Goal: Transaction & Acquisition: Purchase product/service

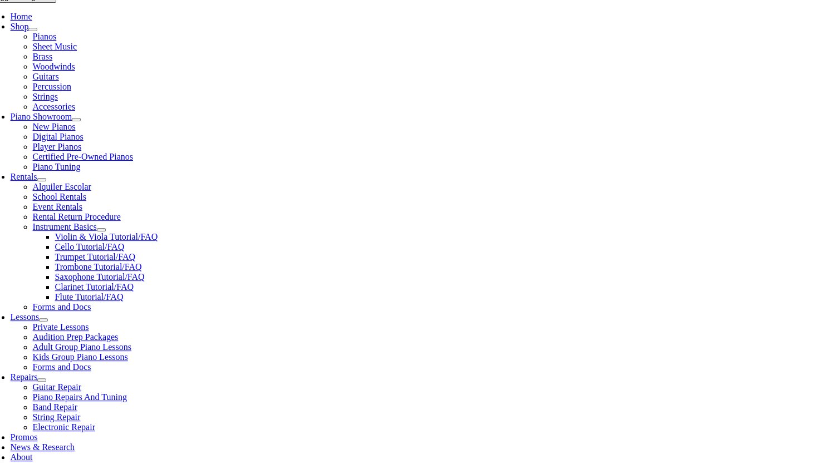
scroll to position [232, 0]
select select "2-Glenwood Elementary"
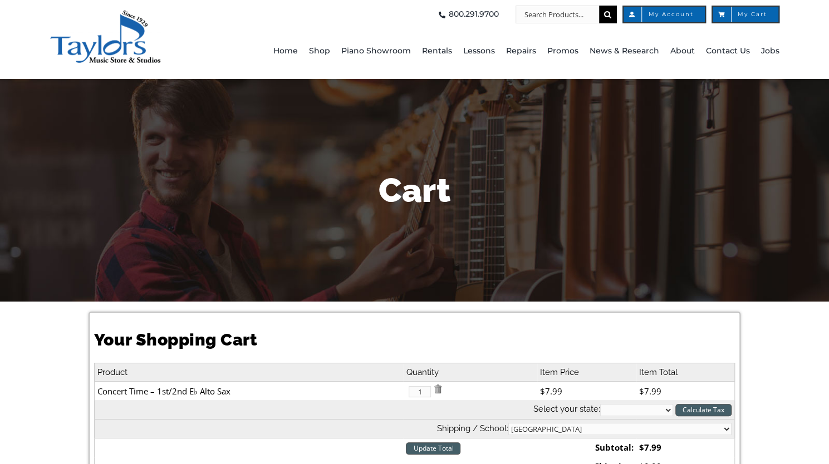
click at [664, 412] on select "[US_STATE] [US_STATE] [US_STATE] [US_STATE] [US_STATE] [US_STATE] [US_STATE] [U…" at bounding box center [636, 410] width 73 height 12
select select "PA"
click at [600, 404] on select "[US_STATE] [US_STATE] [US_STATE] [US_STATE] [US_STATE] [US_STATE] [US_STATE] [U…" at bounding box center [636, 410] width 73 height 12
click at [779, 390] on div "Your Shopping Cart Product Quantity Item Price Item Total Concert Time – 1st/2n…" at bounding box center [414, 453] width 829 height 302
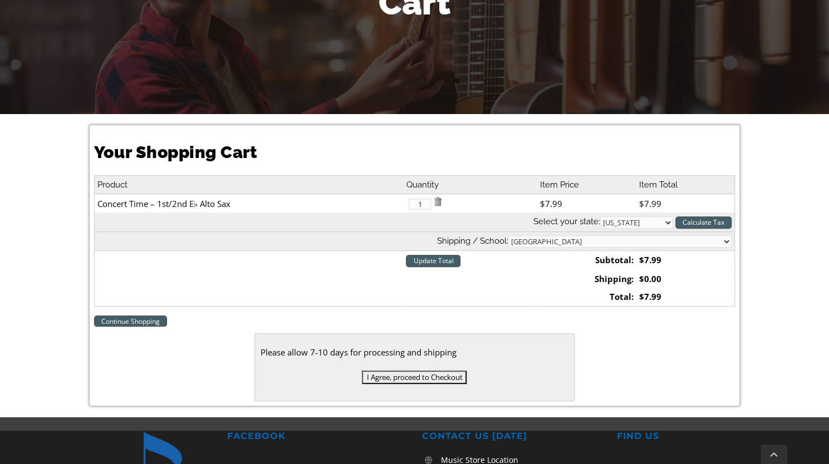
scroll to position [198, 0]
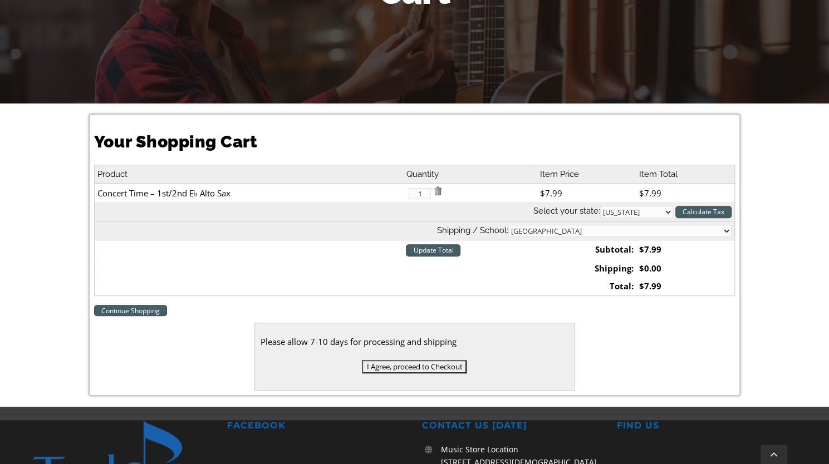
click at [771, 272] on div "Your Shopping Cart Product Quantity Item Price Item Total Concert Time – 1st/2n…" at bounding box center [414, 255] width 829 height 302
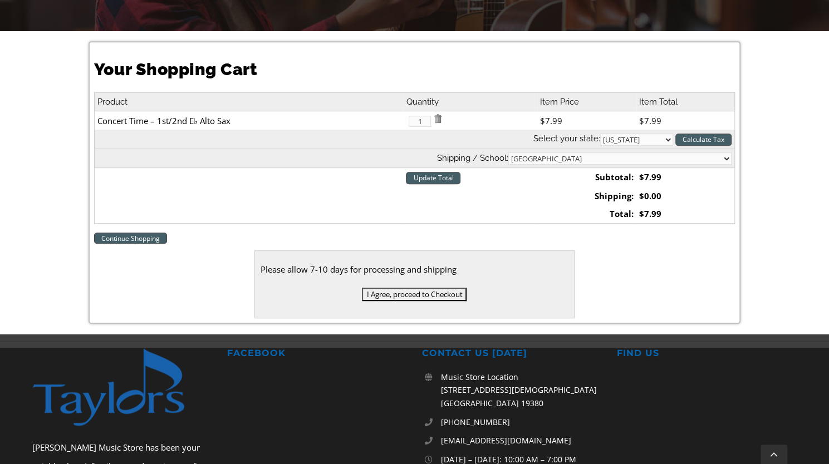
scroll to position [271, 0]
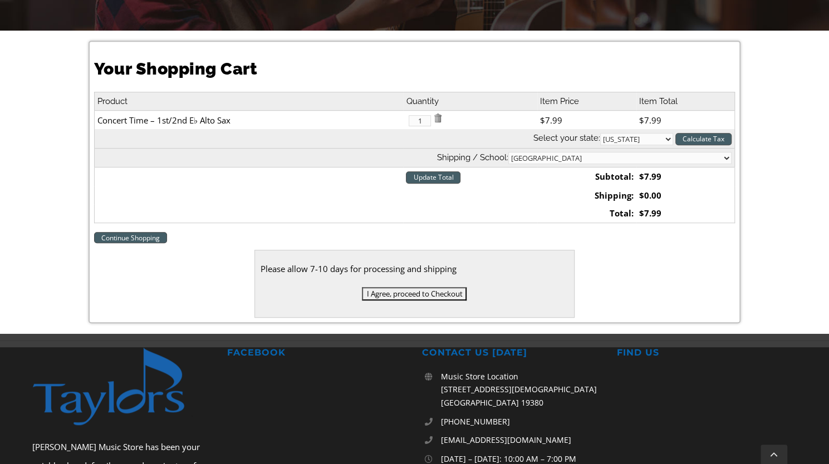
click at [718, 157] on select "Residential / Business Store Pickup Annuciation BVM Benchmark School Bishop Sha…" at bounding box center [619, 158] width 223 height 12
select select "1"
click at [597, 152] on select "Residential / Business Store Pickup Annuciation BVM Benchmark School Bishop Sha…" at bounding box center [619, 158] width 223 height 12
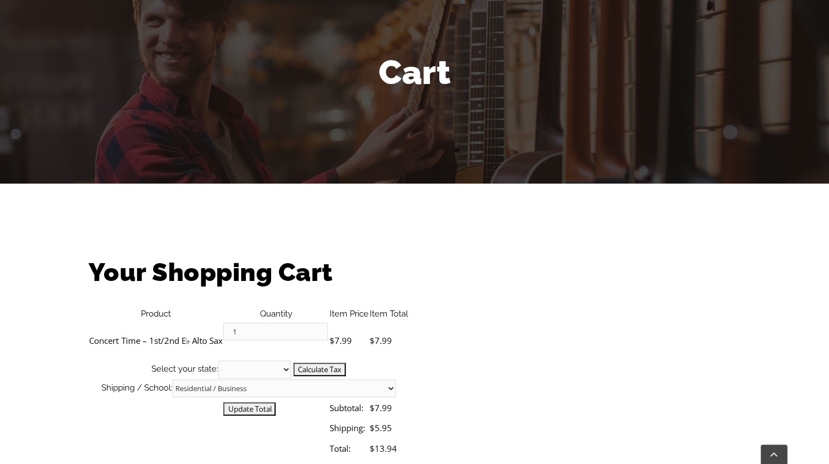
scroll to position [125, 0]
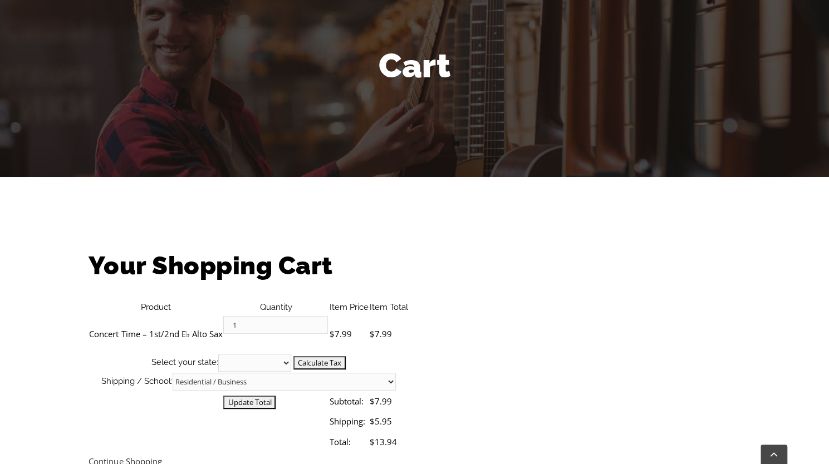
click at [396, 373] on select "Residential / Business Store Pickup Annuciation [GEOGRAPHIC_DATA] [PERSON_NAME]…" at bounding box center [284, 382] width 223 height 18
select select "2-Glenwood Elementary"
click at [396, 373] on select "Residential / Business Store Pickup Annuciation [GEOGRAPHIC_DATA] [PERSON_NAME]…" at bounding box center [284, 382] width 223 height 18
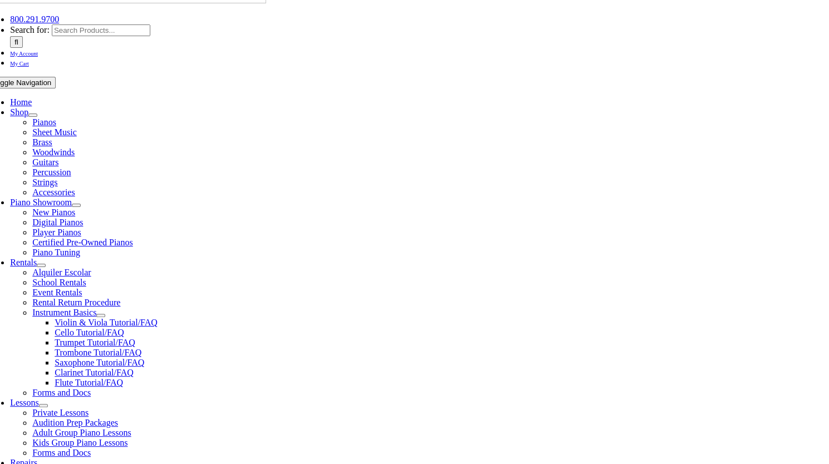
scroll to position [146, 0]
select select "PA"
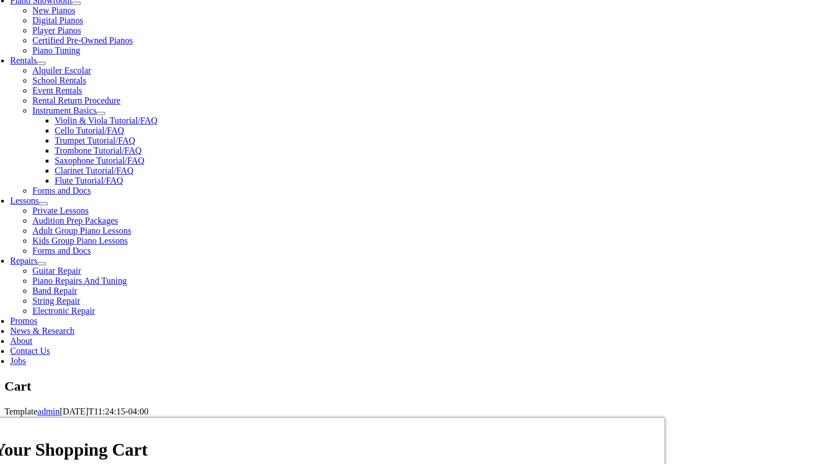
scroll to position [362, 0]
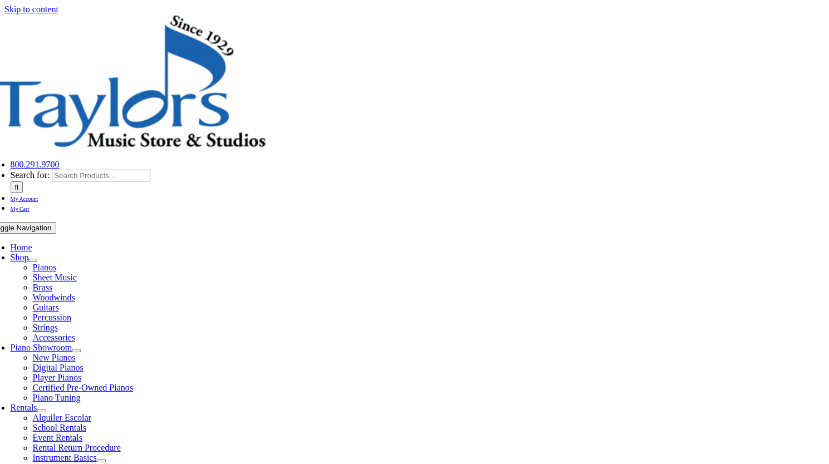
scroll to position [183, 0]
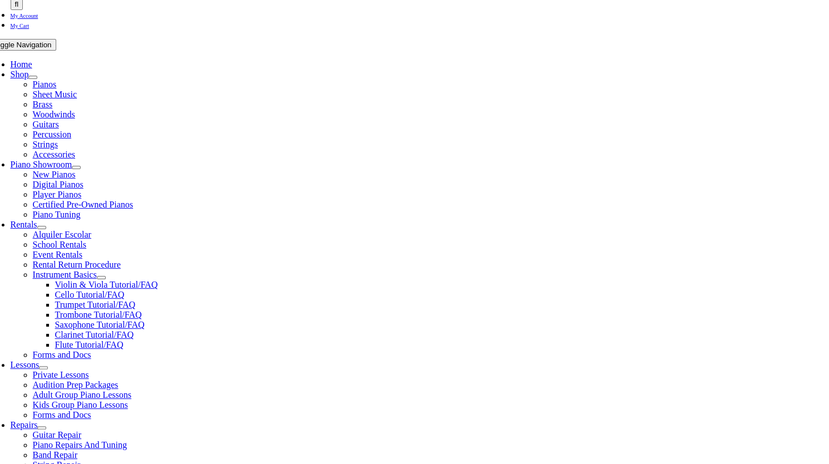
type input "mayurbpatel"
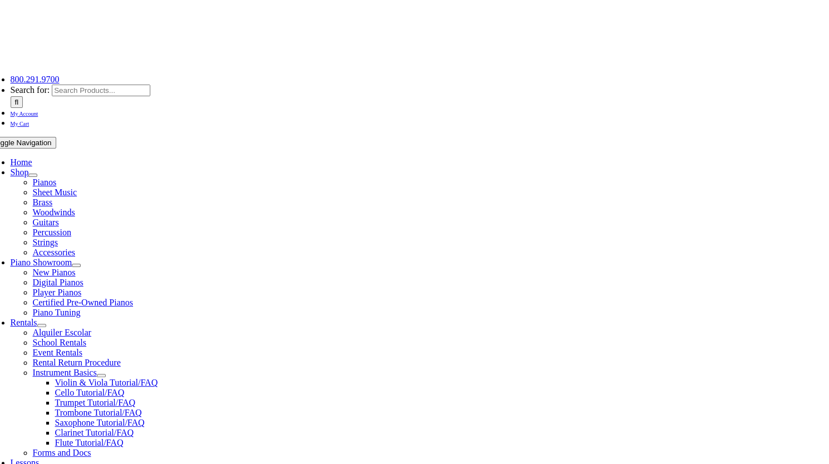
scroll to position [85, 0]
type input "[EMAIL_ADDRESS][DOMAIN_NAME]"
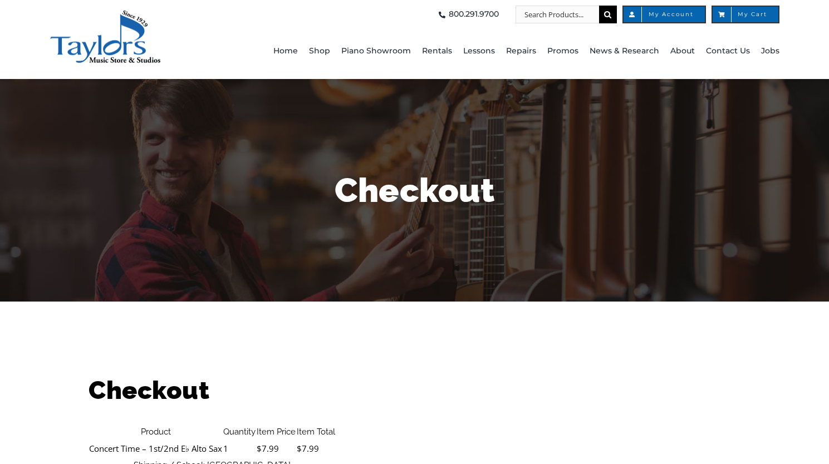
select select
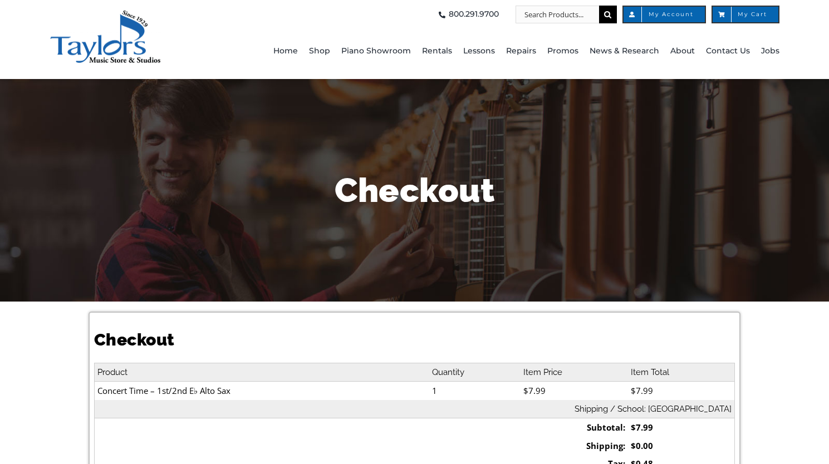
select select
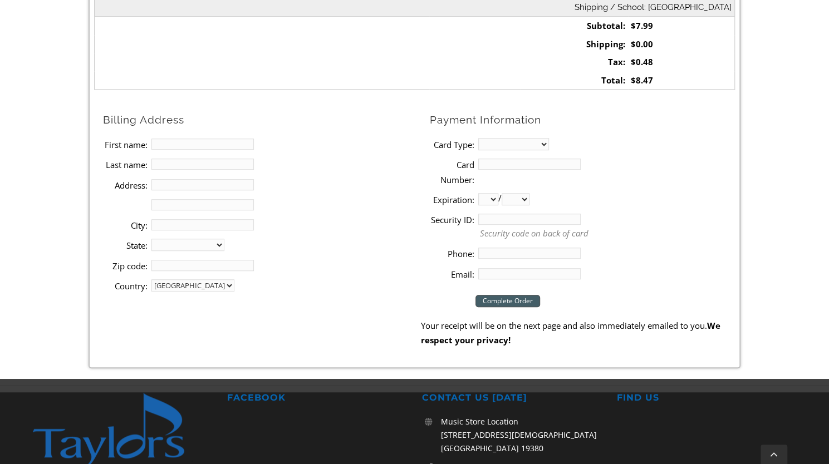
scroll to position [403, 0]
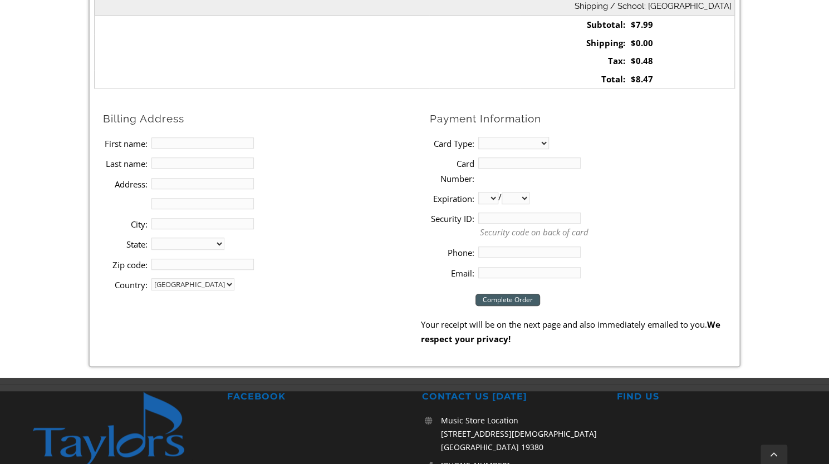
click at [205, 143] on input "First name:" at bounding box center [202, 142] width 102 height 11
type input "[PERSON_NAME]"
type input "[STREET_ADDRESS]"
type input "[PERSON_NAME] [PERSON_NAME]"
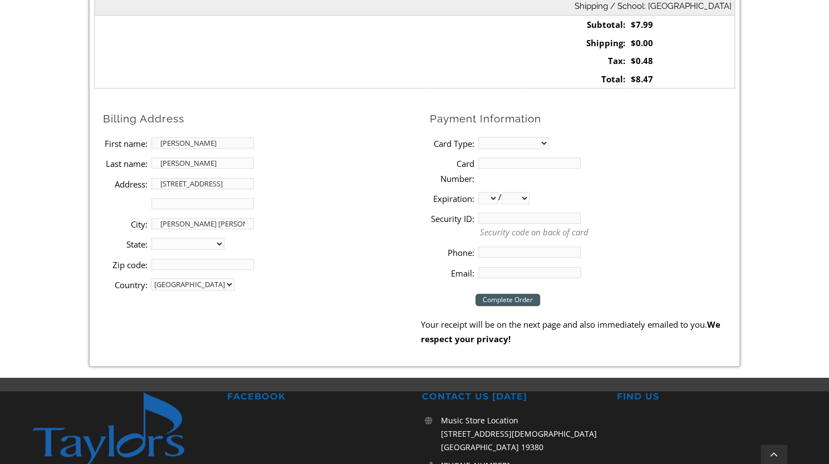
select select "PA"
type input "19342"
click at [536, 139] on select "MasterCard Visa American Express Discover" at bounding box center [513, 143] width 71 height 12
select select "visa"
click at [478, 137] on select "MasterCard Visa American Express Discover" at bounding box center [513, 143] width 71 height 12
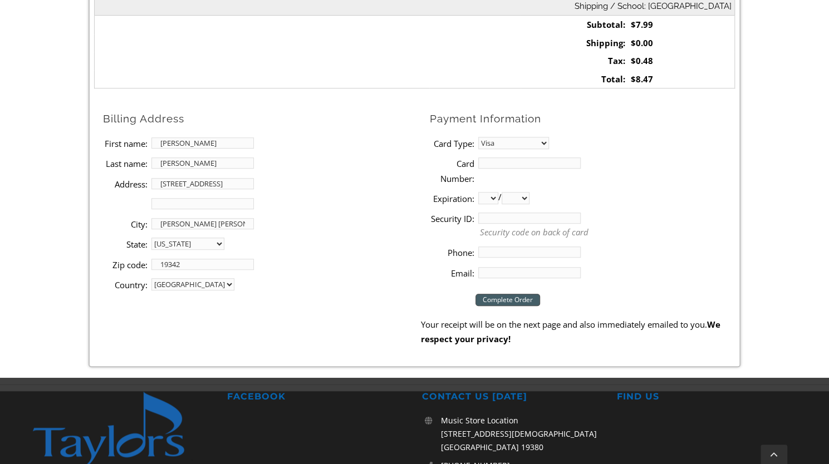
click at [505, 164] on input "Card Number:" at bounding box center [529, 162] width 102 height 11
click at [649, 210] on li "Security ID: Security code on back of card" at bounding box center [582, 225] width 305 height 34
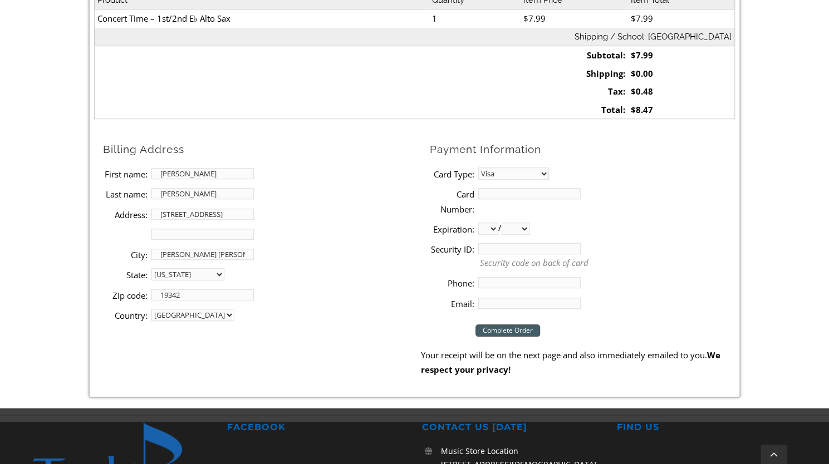
scroll to position [373, 0]
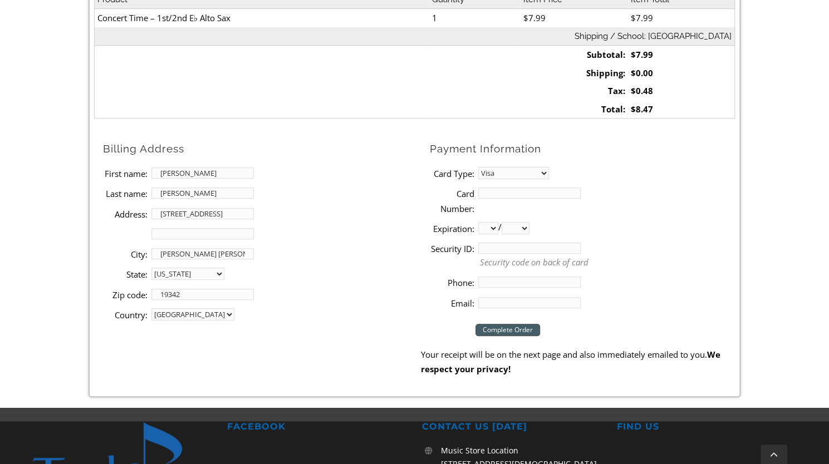
click at [491, 189] on input "Card Number:" at bounding box center [529, 193] width 102 height 11
type input "[CREDIT_CARD_NUMBER]"
click at [487, 230] on select "01 02 03 04 05 06 07 08 09 10 11 12" at bounding box center [488, 228] width 20 height 12
select select "11"
click at [478, 222] on select "01 02 03 04 05 06 07 08 09 10 11 12" at bounding box center [488, 228] width 20 height 12
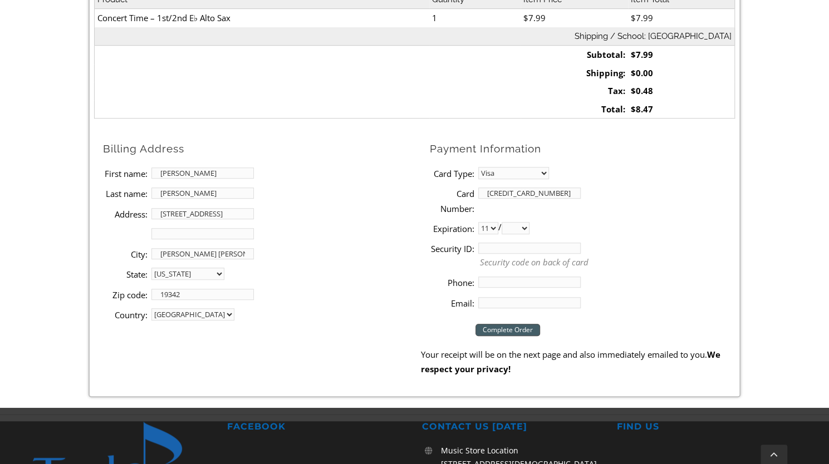
click at [527, 228] on select "2025 2026 2027 2028 2029 2030 2031 2032 2033 2034 2035 2036 2037" at bounding box center [515, 228] width 28 height 12
select select "2026"
click at [505, 222] on select "2025 2026 2027 2028 2029 2030 2031 2032 2033 2034 2035 2036 2037" at bounding box center [515, 228] width 28 height 12
click at [513, 249] on input "Security ID:" at bounding box center [529, 248] width 102 height 11
type input "680"
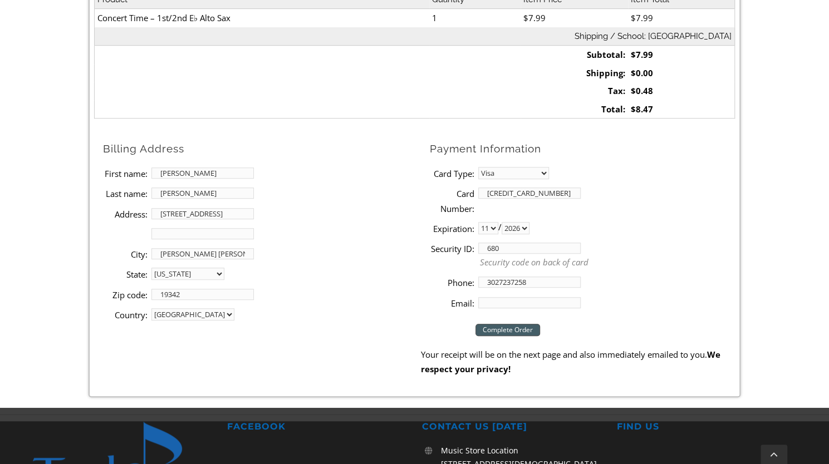
type input "3027237258"
type input "[EMAIL_ADDRESS][DOMAIN_NAME]"
click at [658, 260] on p "Security code on back of card" at bounding box center [607, 262] width 255 height 13
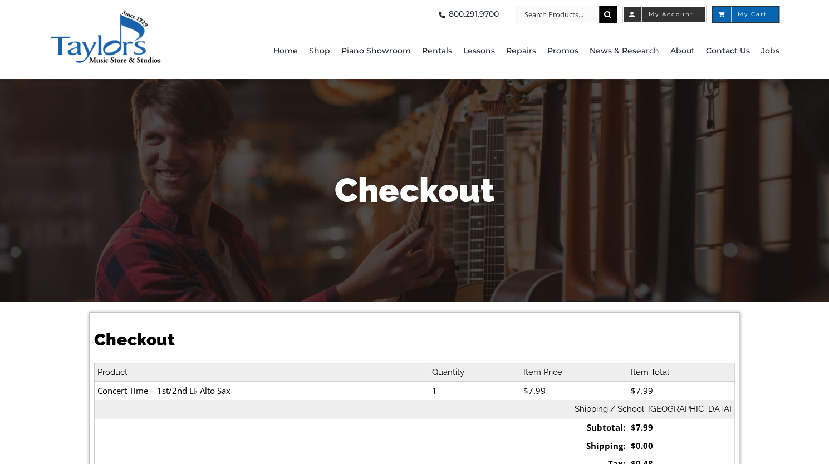
click at [631, 16] on icon "Top Right" at bounding box center [632, 15] width 7 height 6
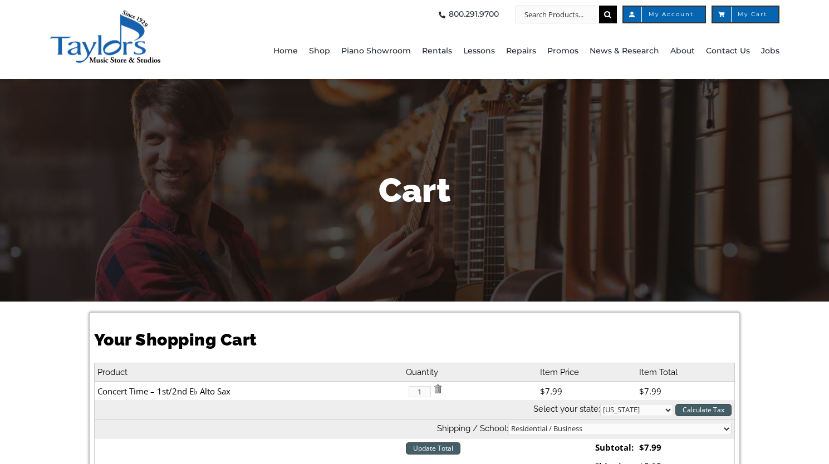
select select "PA"
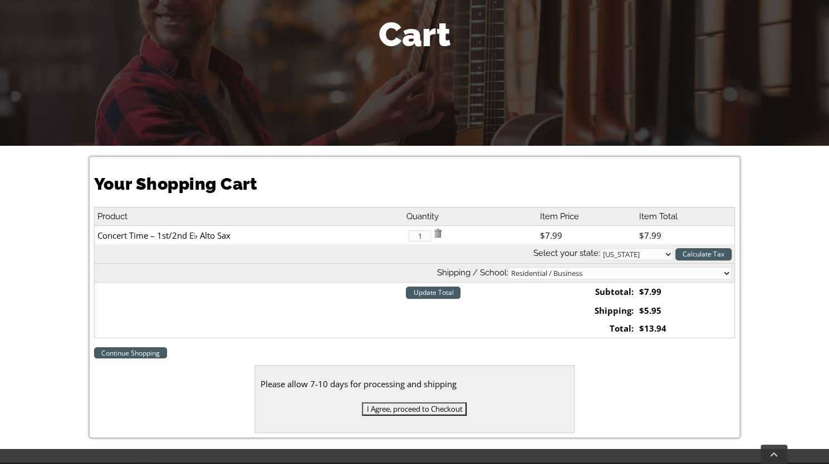
click at [718, 272] on select "Residential / Business Store Pickup Annuciation BVM Benchmark School Bishop Sha…" at bounding box center [619, 273] width 223 height 12
select select "2-Greenwood Elementary"
click at [597, 267] on select "Residential / Business Store Pickup Annuciation BVM Benchmark School Bishop Sha…" at bounding box center [619, 273] width 223 height 12
click at [785, 338] on div "Your Shopping Cart Product Quantity Item Price Item Total Concert Time – 1st/2n…" at bounding box center [414, 297] width 829 height 302
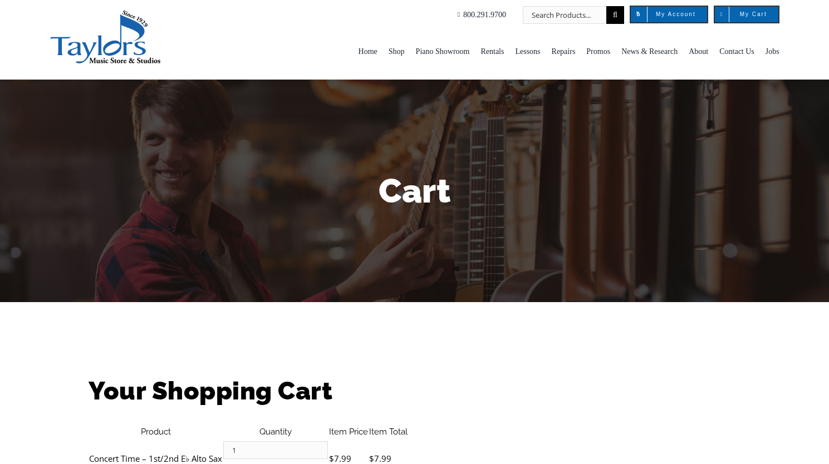
select select "PA"
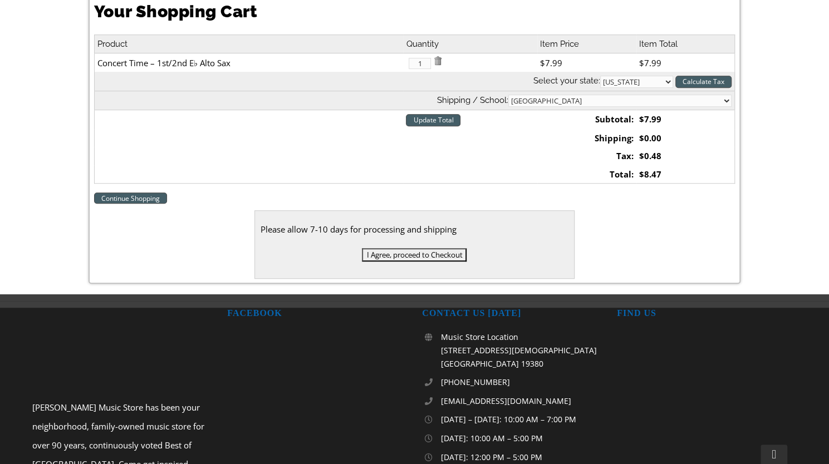
scroll to position [338, 0]
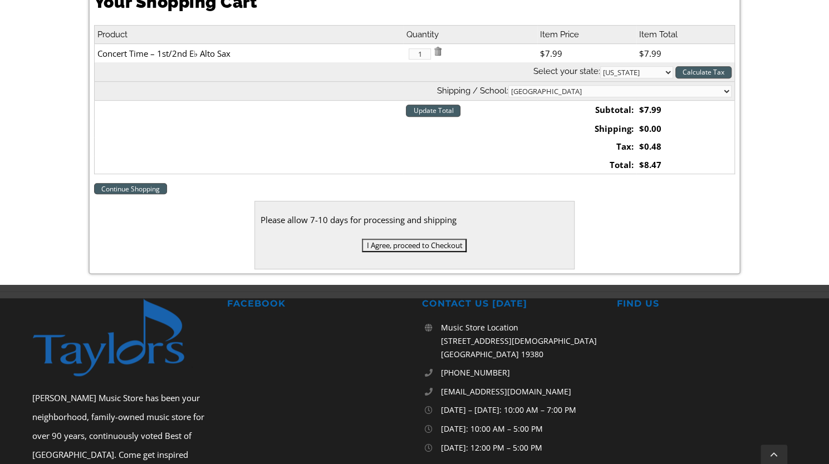
click at [390, 244] on input "I Agree, proceed to Checkout" at bounding box center [414, 245] width 105 height 13
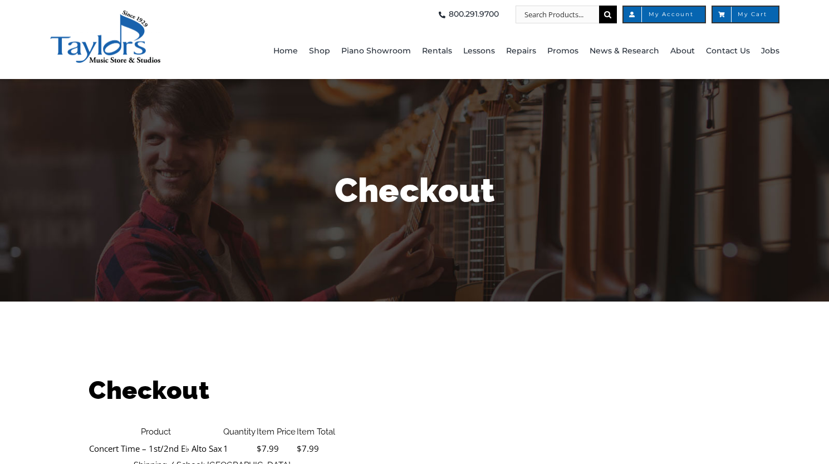
select select
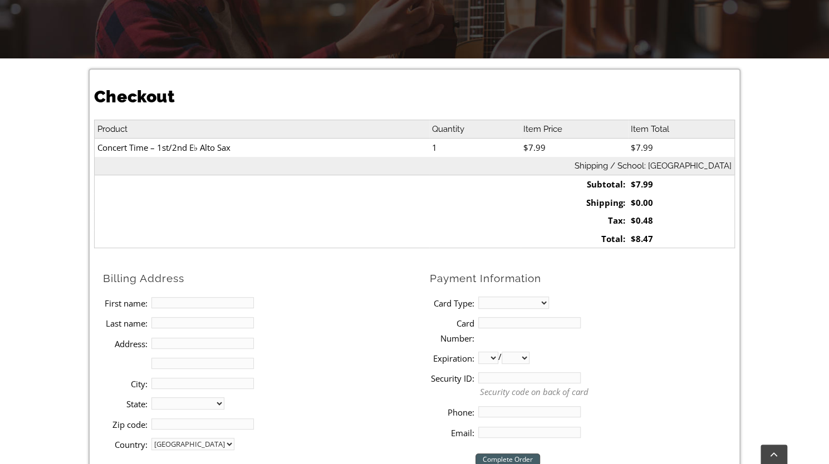
scroll to position [368, 0]
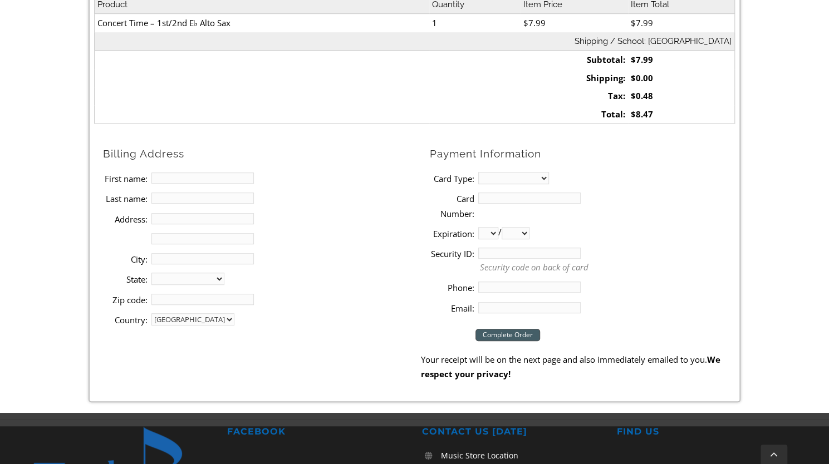
click at [197, 173] on input "First name:" at bounding box center [202, 178] width 102 height 11
type input "[PERSON_NAME]"
type input "[STREET_ADDRESS]"
type input "[PERSON_NAME] [PERSON_NAME]"
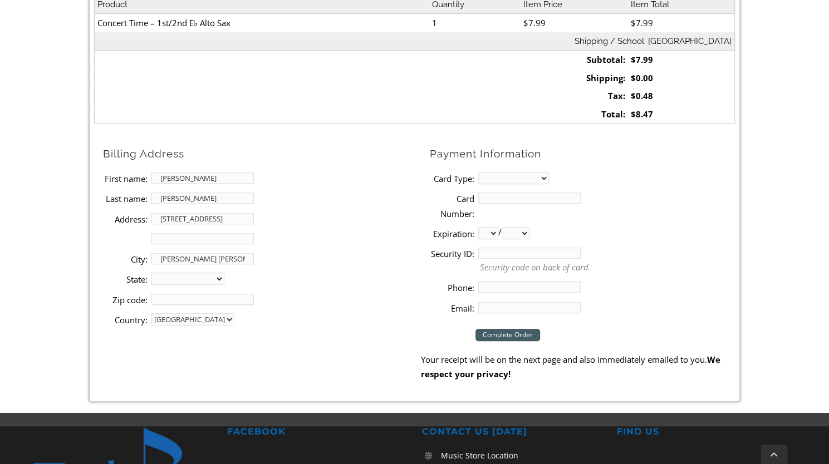
select select "PA"
type input "19342"
click at [509, 170] on li "Card Type: MasterCard Visa American Express Discover" at bounding box center [582, 178] width 305 height 20
click at [503, 173] on select "MasterCard Visa American Express Discover" at bounding box center [513, 178] width 71 height 12
select select "visa"
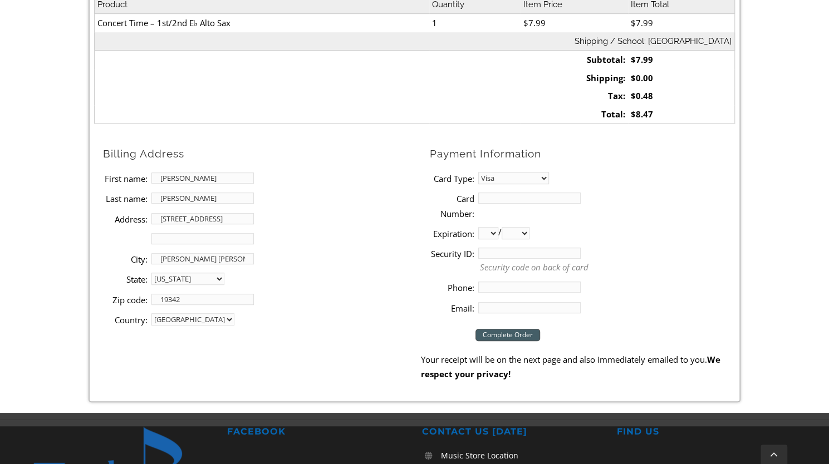
click at [478, 172] on select "MasterCard Visa American Express Discover" at bounding box center [513, 178] width 71 height 12
click at [494, 199] on input "Card Number:" at bounding box center [529, 198] width 102 height 11
type input "[CREDIT_CARD_NUMBER]"
click at [495, 230] on select "01 02 03 04 05 06 07 08 09 10 11 12" at bounding box center [488, 233] width 20 height 12
select select "11"
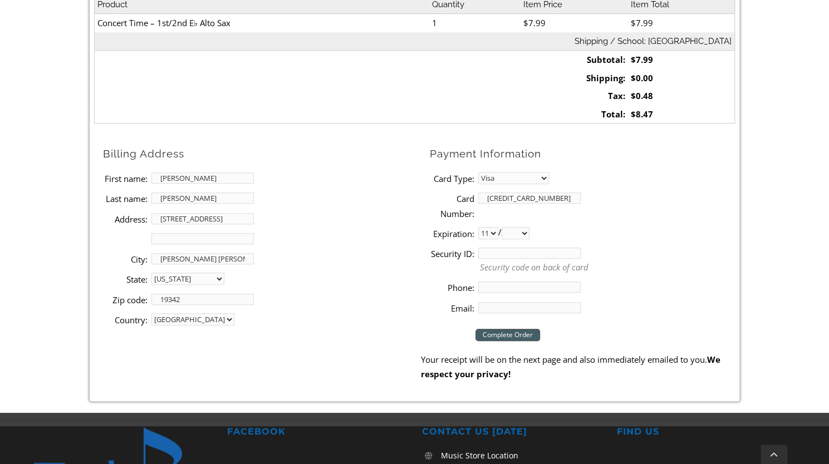
click at [478, 227] on select "01 02 03 04 05 06 07 08 09 10 11 12" at bounding box center [488, 233] width 20 height 12
click at [514, 237] on select "2025 2026 2027 2028 2029 2030 2031 2032 2033 2034 2035 2036 2037" at bounding box center [515, 233] width 28 height 12
select select "2026"
click at [505, 227] on select "2025 2026 2027 2028 2029 2030 2031 2032 2033 2034 2035 2036 2037" at bounding box center [515, 233] width 28 height 12
click at [502, 253] on input "Security ID:" at bounding box center [529, 253] width 102 height 11
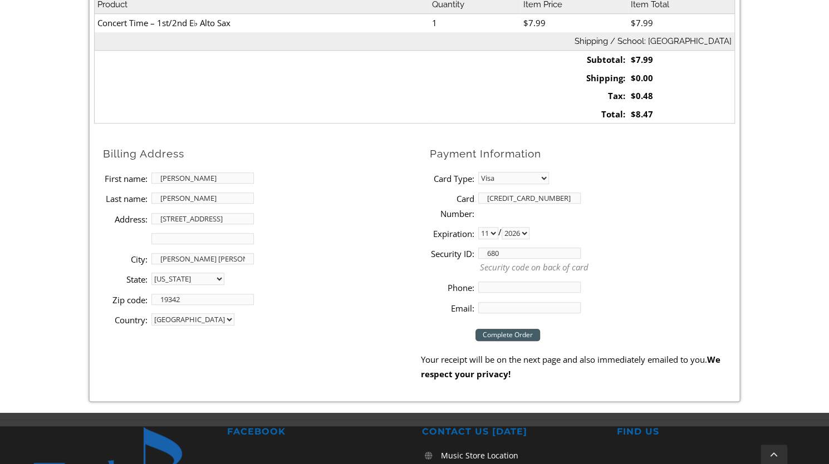
type input "680"
click at [504, 283] on input "Phone:" at bounding box center [529, 287] width 102 height 11
type input "3027237258"
click at [499, 307] on input "Email:" at bounding box center [529, 307] width 102 height 11
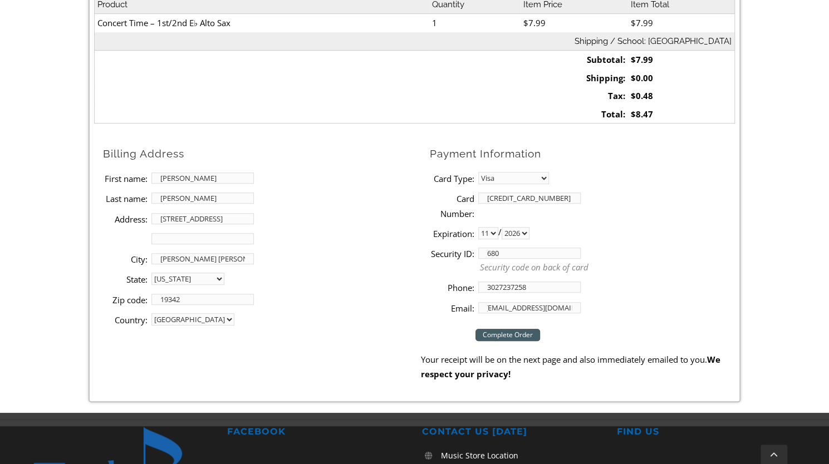
type input "[EMAIL_ADDRESS][DOMAIN_NAME]"
click at [628, 299] on li "Email: [EMAIL_ADDRESS][DOMAIN_NAME]" at bounding box center [582, 308] width 305 height 20
click at [509, 332] on input "Complete Order" at bounding box center [507, 335] width 65 height 12
